Goal: Information Seeking & Learning: Learn about a topic

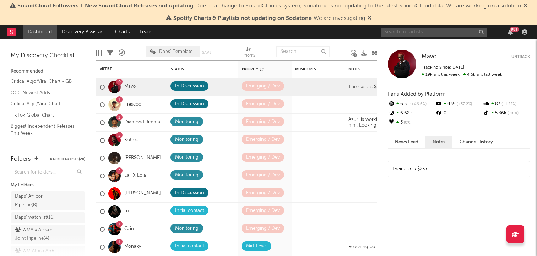
click at [439, 33] on input "text" at bounding box center [434, 32] width 107 height 9
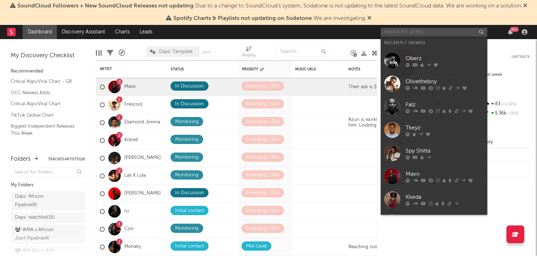
paste input "[PERSON_NAME]"
type input "[PERSON_NAME]"
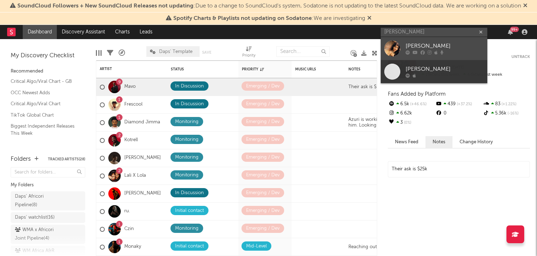
click at [453, 45] on div "[PERSON_NAME]" at bounding box center [445, 46] width 78 height 9
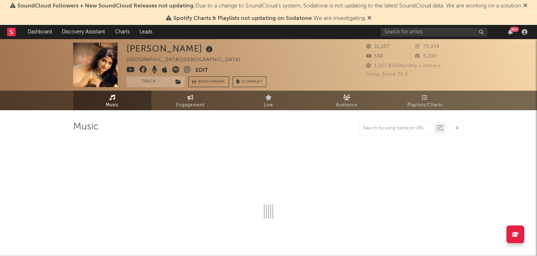
select select "6m"
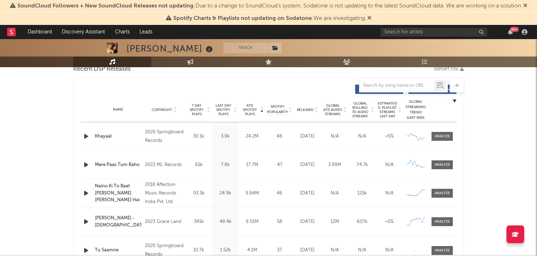
scroll to position [254, 0]
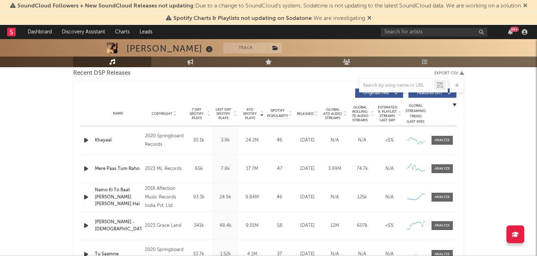
click at [315, 116] on icon at bounding box center [316, 115] width 4 height 3
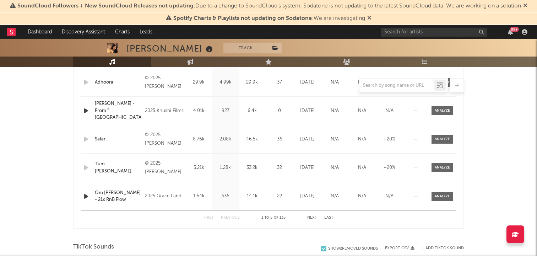
scroll to position [313, 0]
click at [310, 215] on button "Next" at bounding box center [312, 217] width 10 height 4
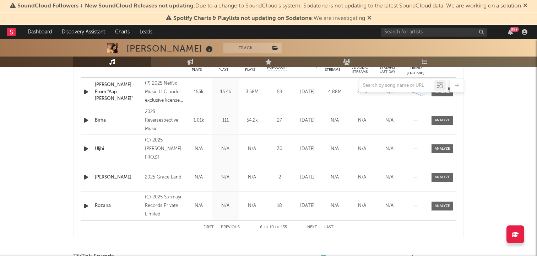
scroll to position [303, 0]
click at [313, 225] on button "Next" at bounding box center [312, 227] width 10 height 4
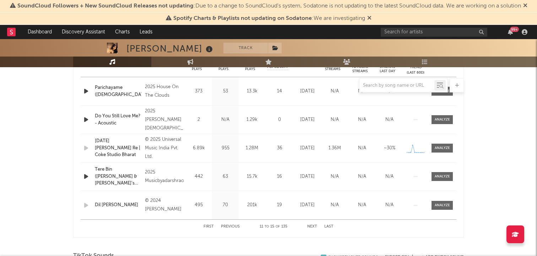
click at [313, 225] on button "Next" at bounding box center [312, 227] width 10 height 4
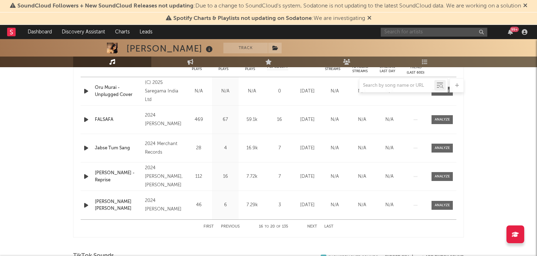
click at [422, 31] on input "text" at bounding box center [434, 32] width 107 height 9
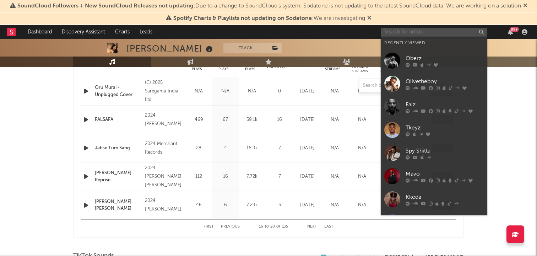
paste input "[PERSON_NAME]"
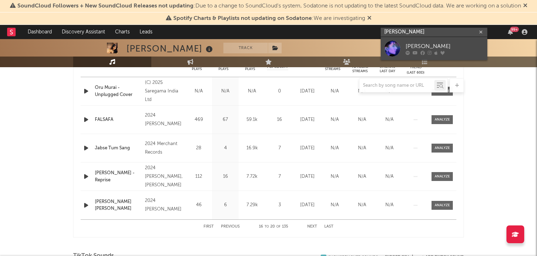
type input "[PERSON_NAME]"
click at [417, 40] on link "[PERSON_NAME]" at bounding box center [434, 48] width 107 height 23
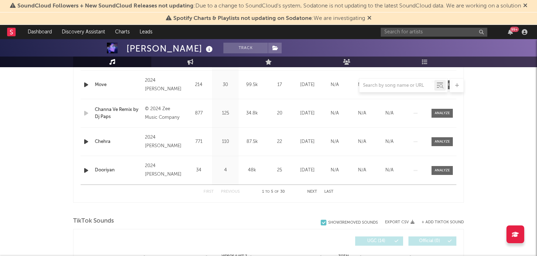
select select "6m"
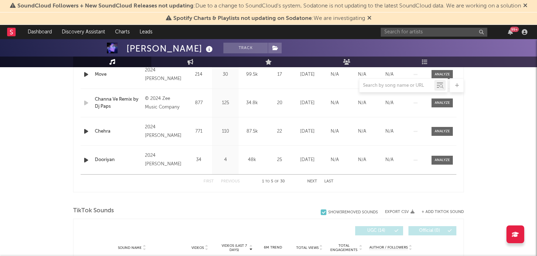
scroll to position [354, 0]
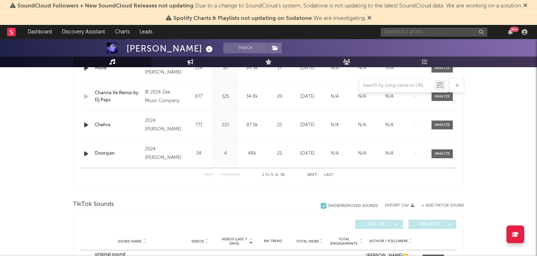
click at [429, 32] on input "text" at bounding box center [434, 32] width 107 height 9
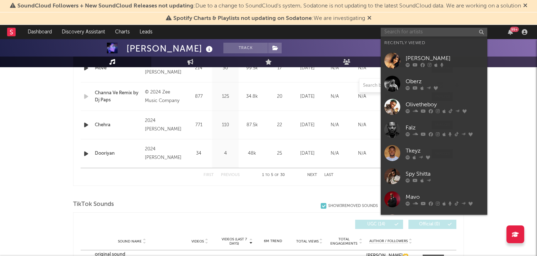
paste input "[PERSON_NAME]"
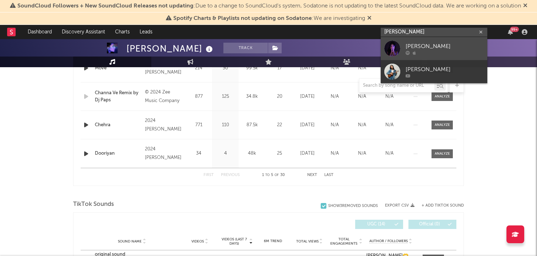
type input "[PERSON_NAME]"
click at [390, 49] on div at bounding box center [392, 48] width 16 height 16
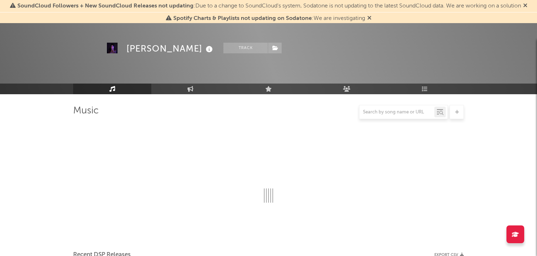
scroll to position [354, 0]
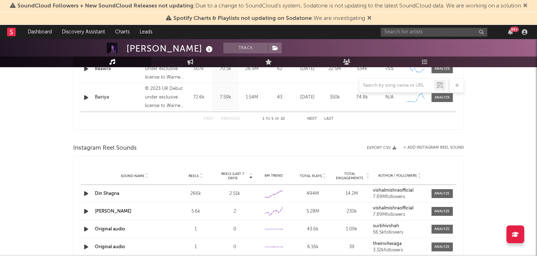
select select "6m"
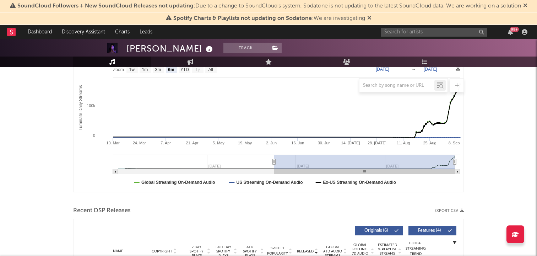
scroll to position [0, 0]
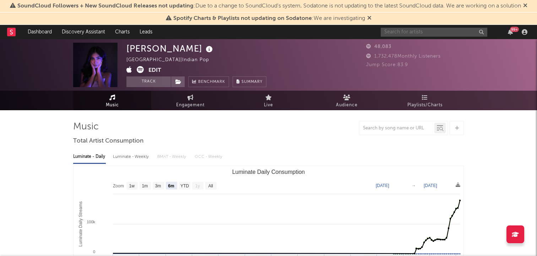
click at [411, 33] on input "text" at bounding box center [434, 32] width 107 height 9
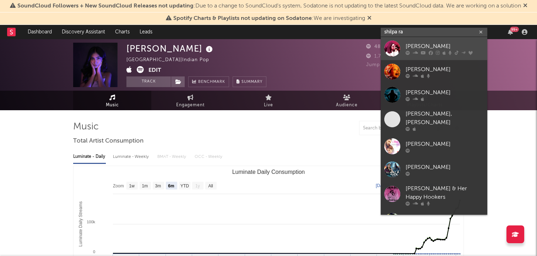
type input "shilpa ra"
click at [389, 50] on div at bounding box center [392, 48] width 16 height 16
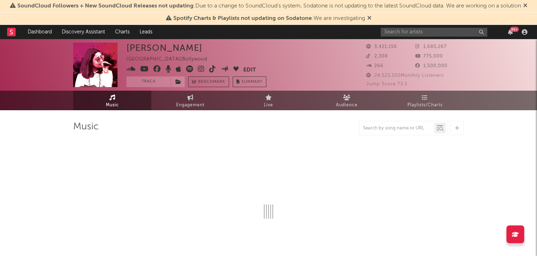
select select "6m"
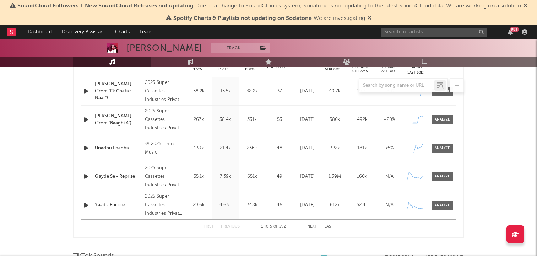
scroll to position [314, 0]
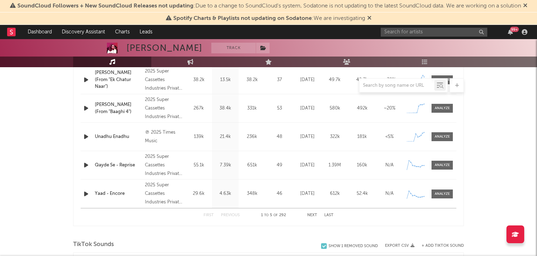
click at [311, 214] on button "Next" at bounding box center [312, 215] width 10 height 4
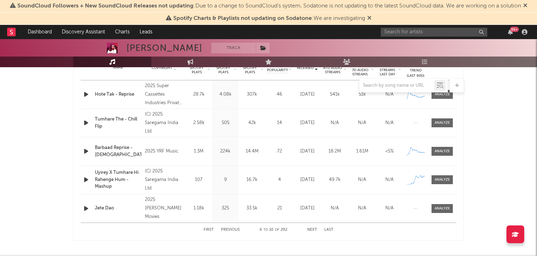
scroll to position [303, 0]
